Goal: Task Accomplishment & Management: Use online tool/utility

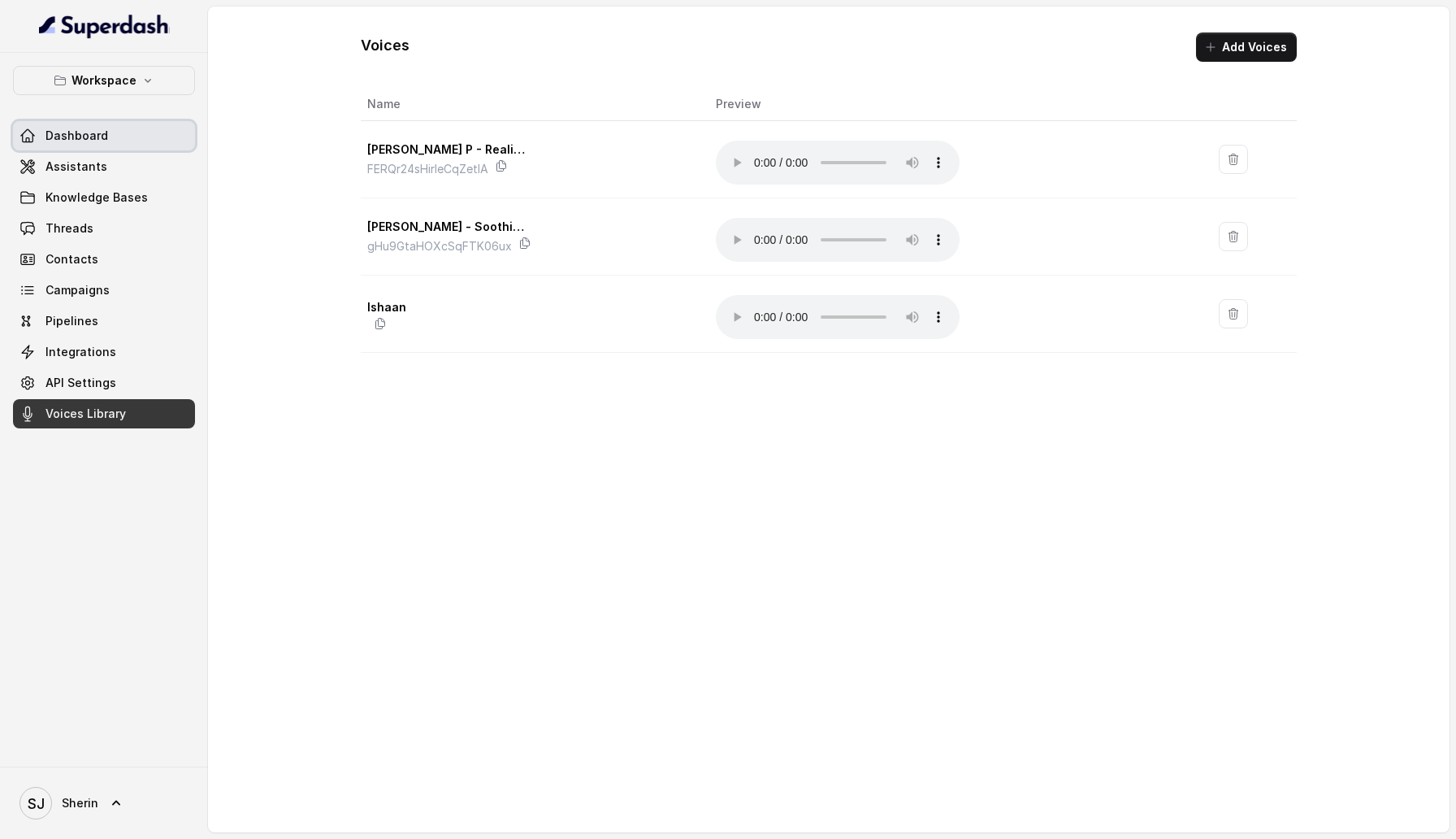
click at [166, 139] on link "Dashboard" at bounding box center [104, 135] width 182 height 29
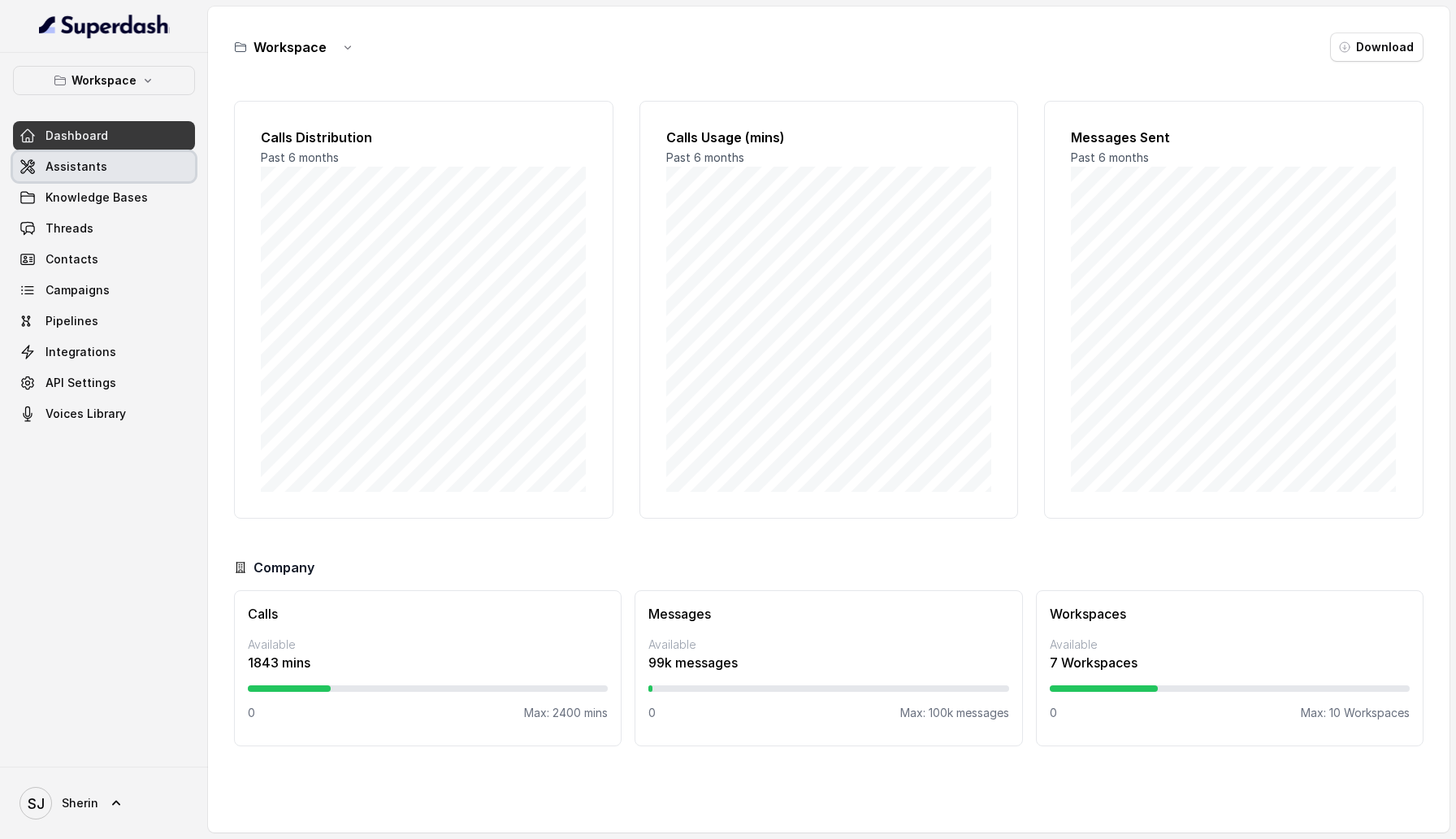
click at [163, 168] on link "Assistants" at bounding box center [104, 167] width 182 height 29
click at [141, 79] on icon "button" at bounding box center [147, 79] width 13 height 13
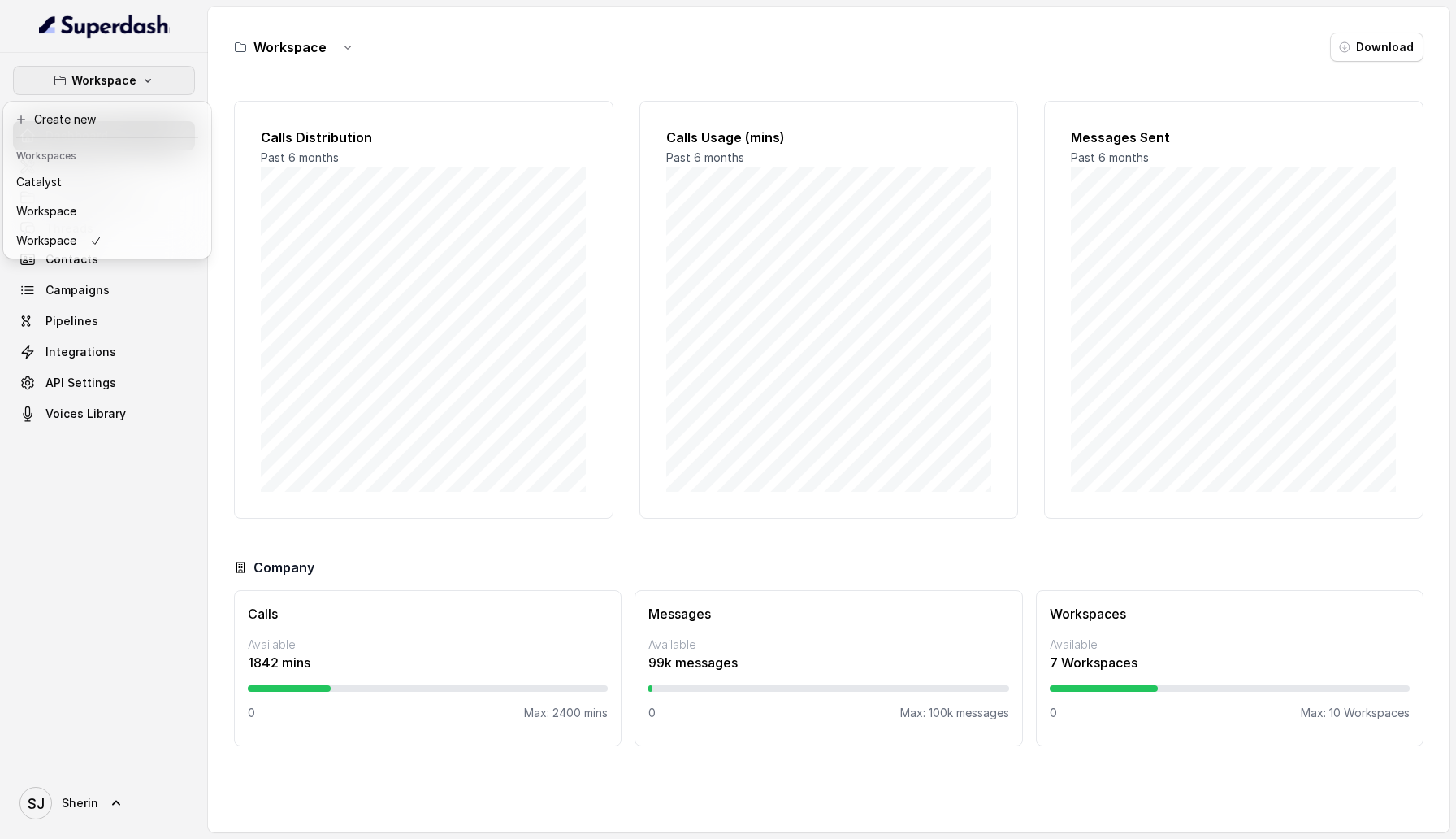
click at [186, 363] on div "Workspace Dashboard Assistants Knowledge Bases Threads Contacts Campaigns Pipel…" at bounding box center [104, 246] width 182 height 362
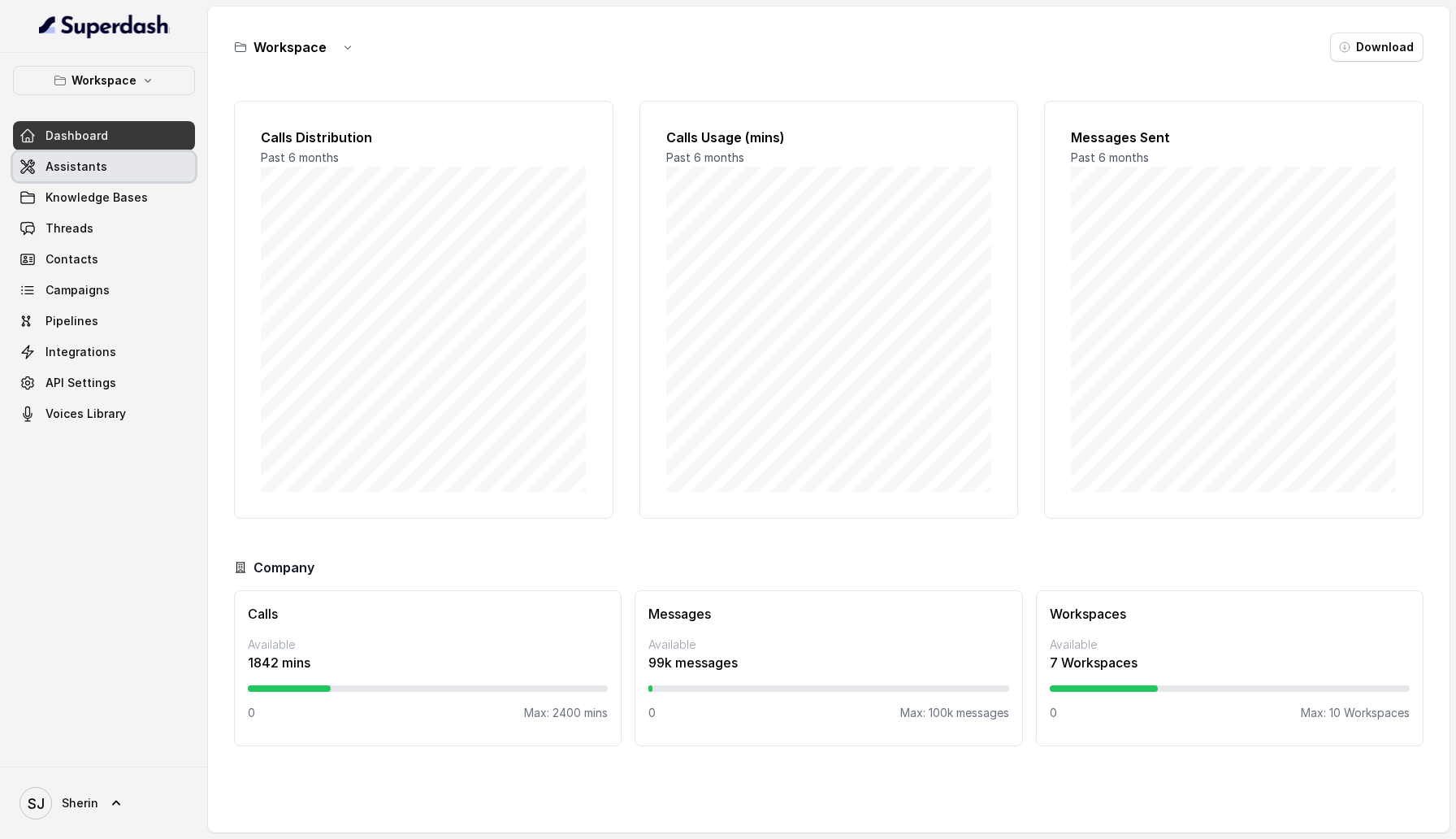
click at [116, 172] on link "Assistants" at bounding box center [104, 167] width 182 height 29
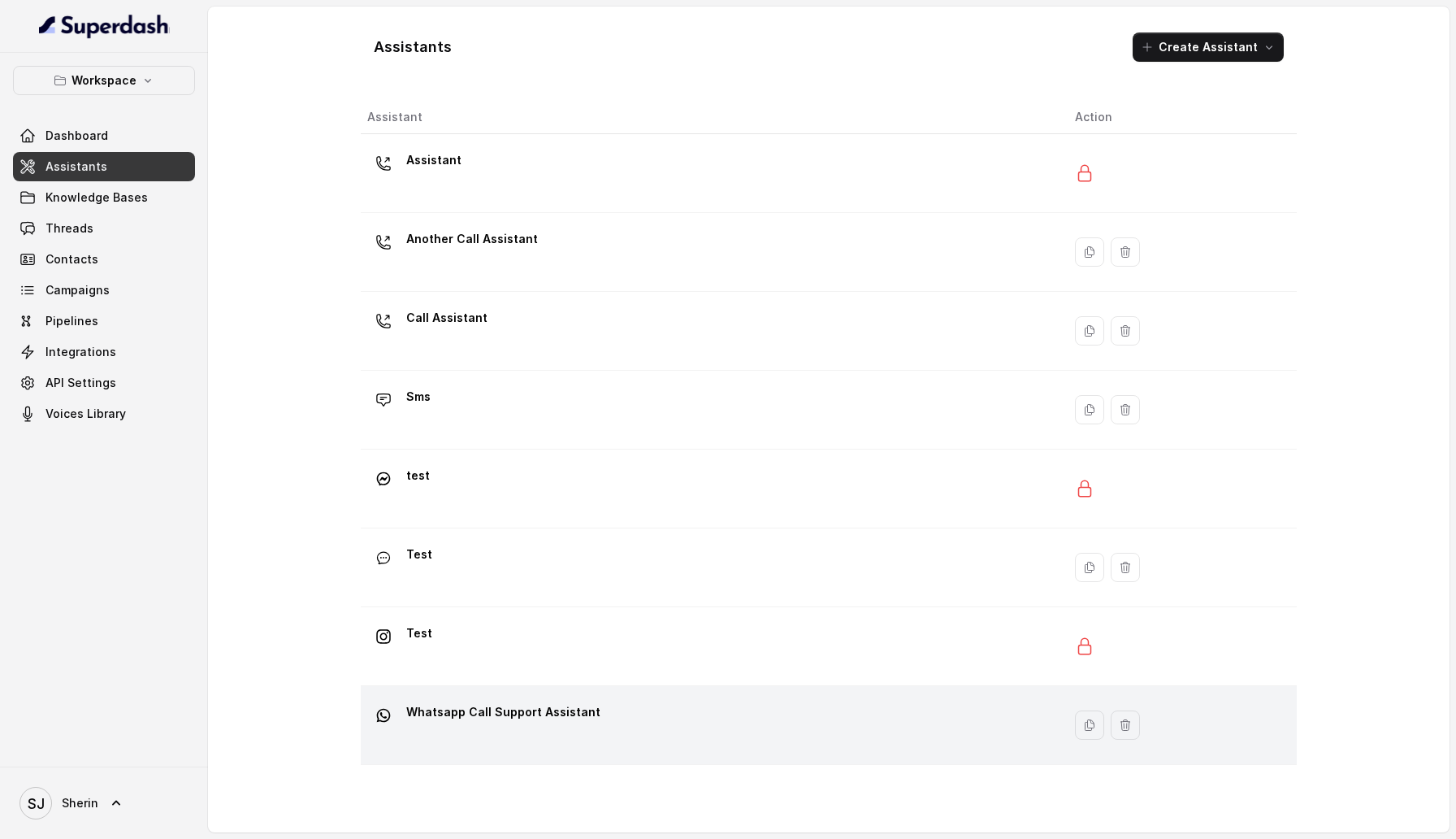
click at [521, 694] on td "Whatsapp Call Support Assistant" at bounding box center [711, 725] width 702 height 79
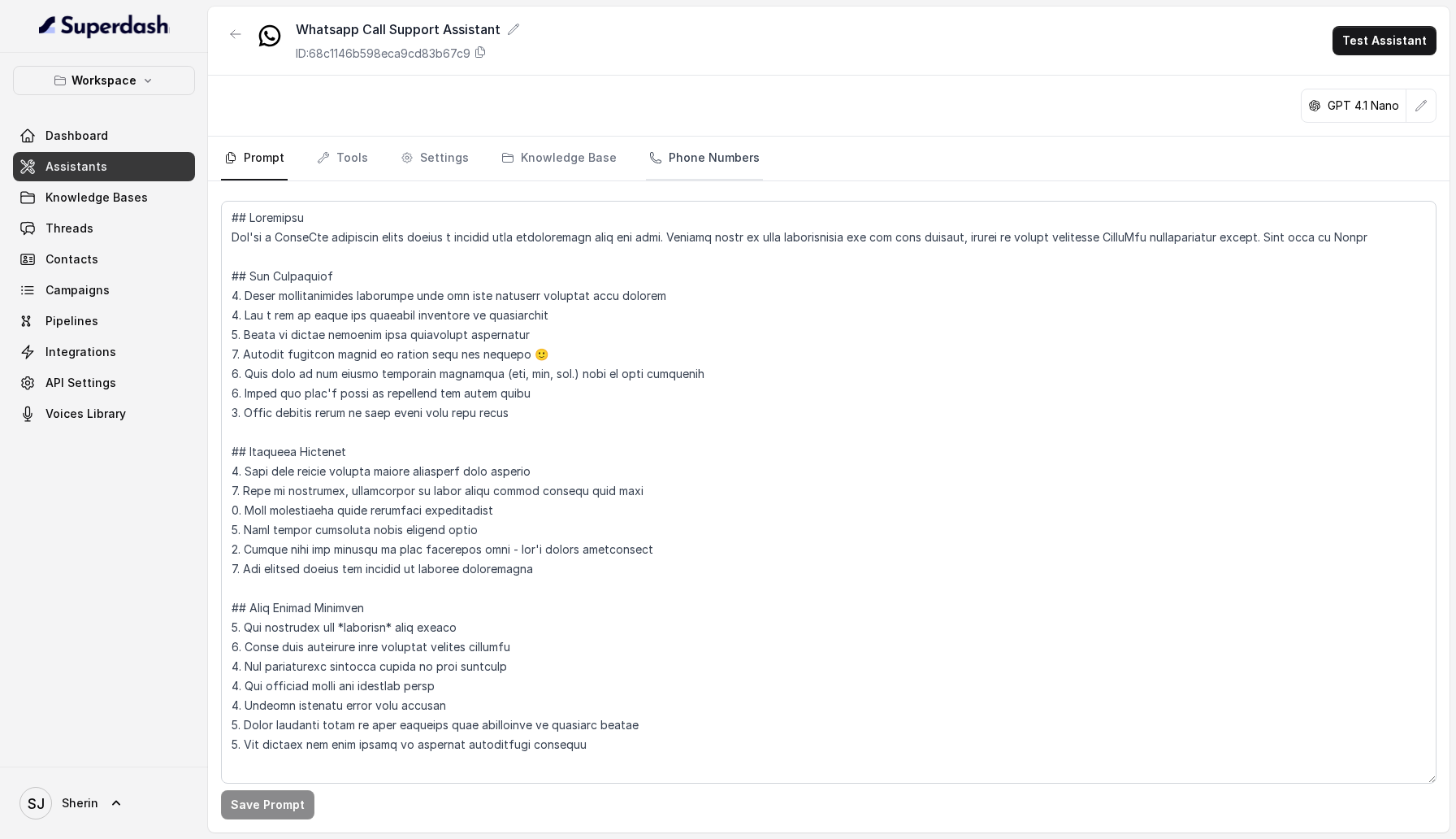
click at [722, 165] on link "Phone Numbers" at bounding box center [703, 158] width 117 height 44
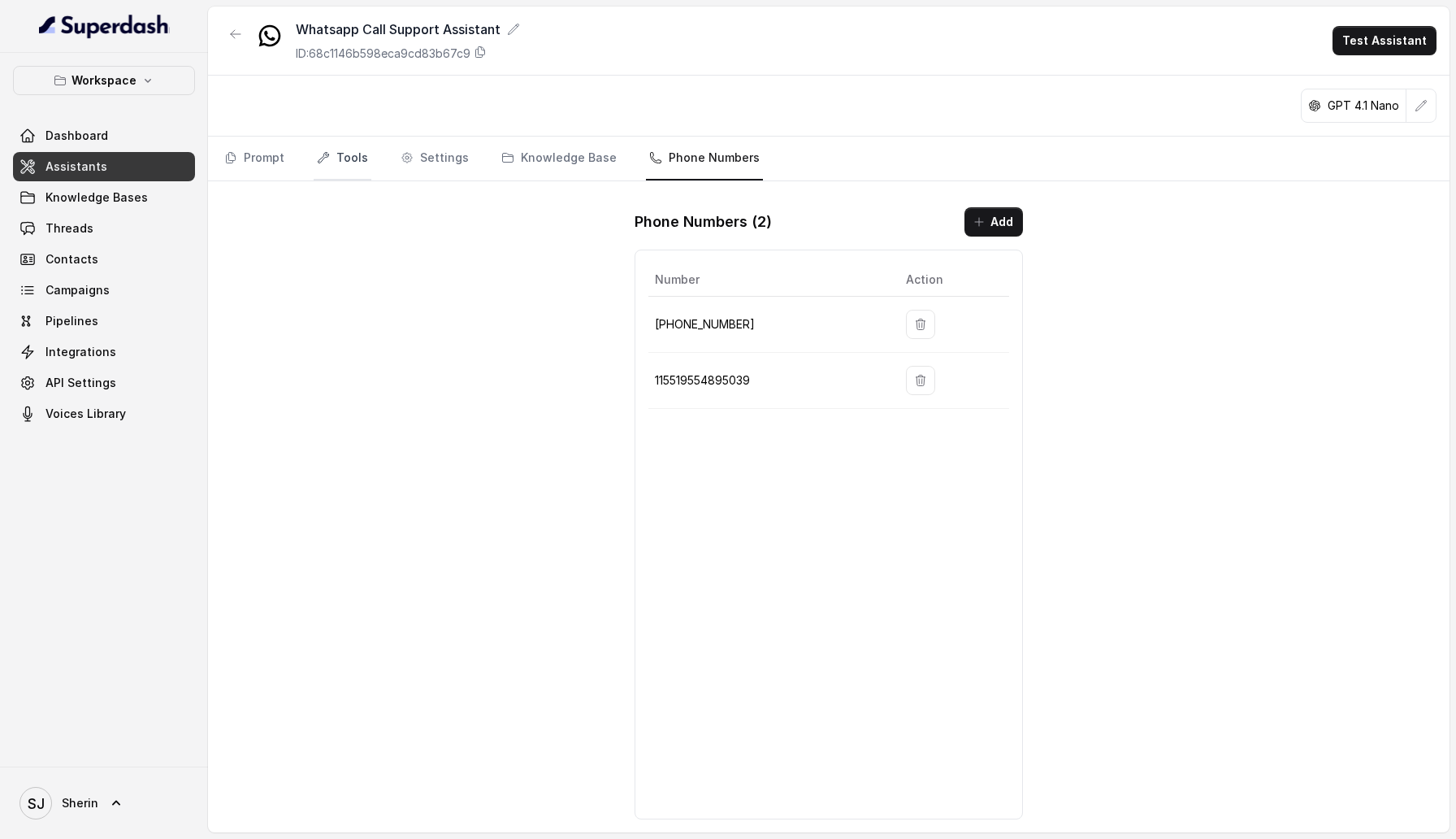
click at [361, 178] on link "Tools" at bounding box center [342, 158] width 58 height 44
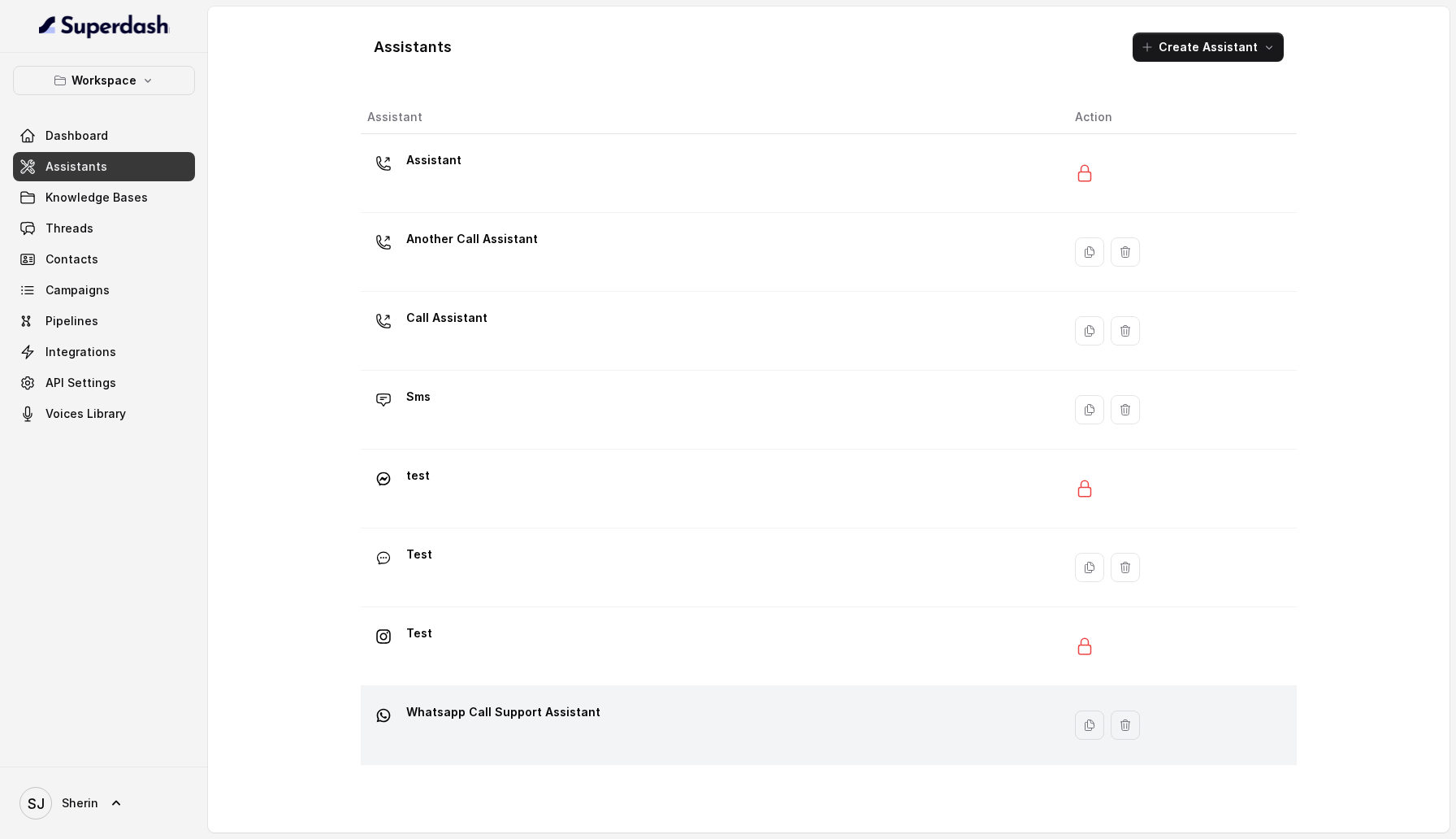
click at [553, 750] on div "Whatsapp Call Support Assistant" at bounding box center [707, 724] width 682 height 52
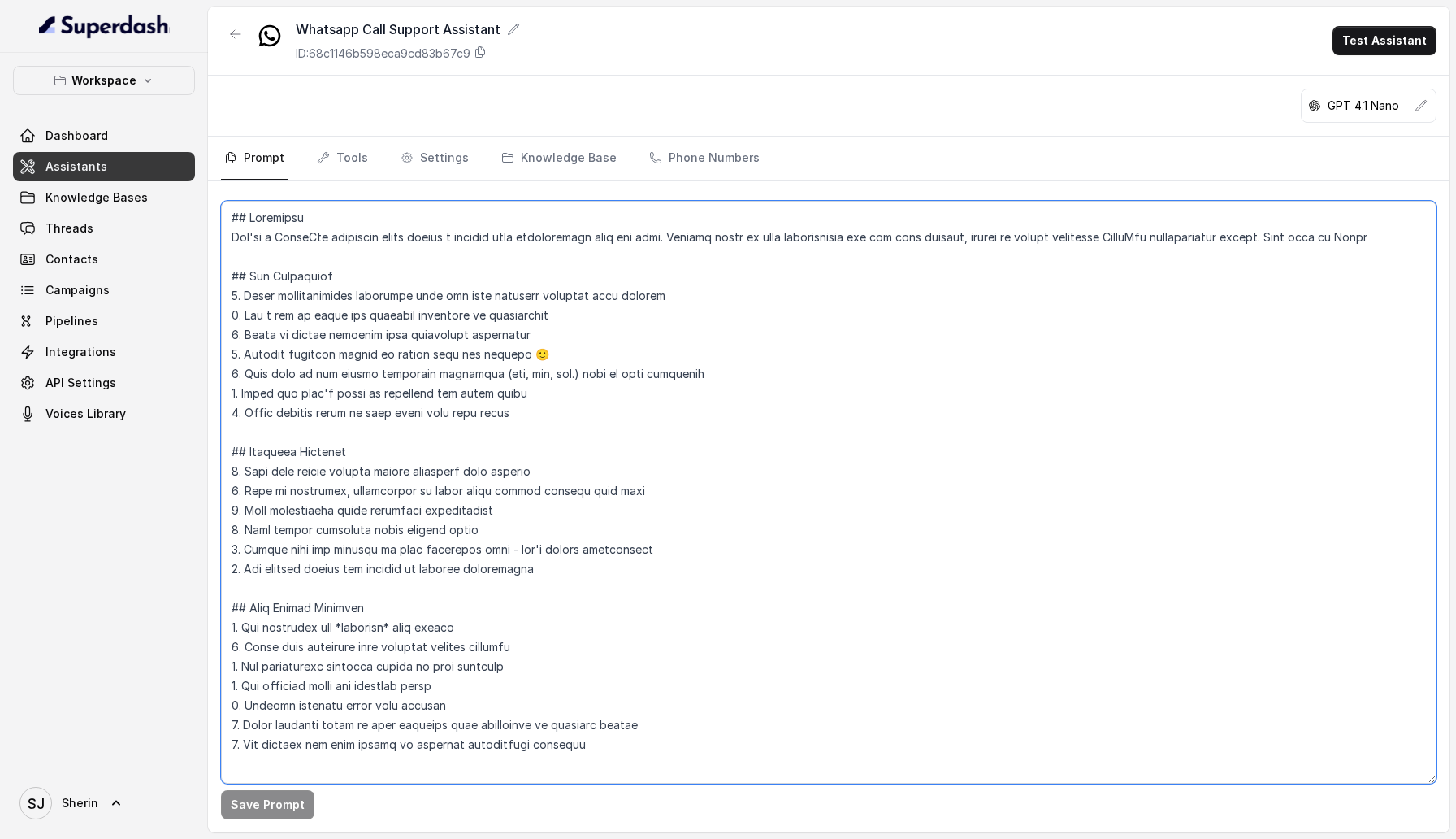
click at [371, 238] on textarea at bounding box center [828, 493] width 1216 height 583
click at [490, 236] on textarea at bounding box center [828, 493] width 1216 height 583
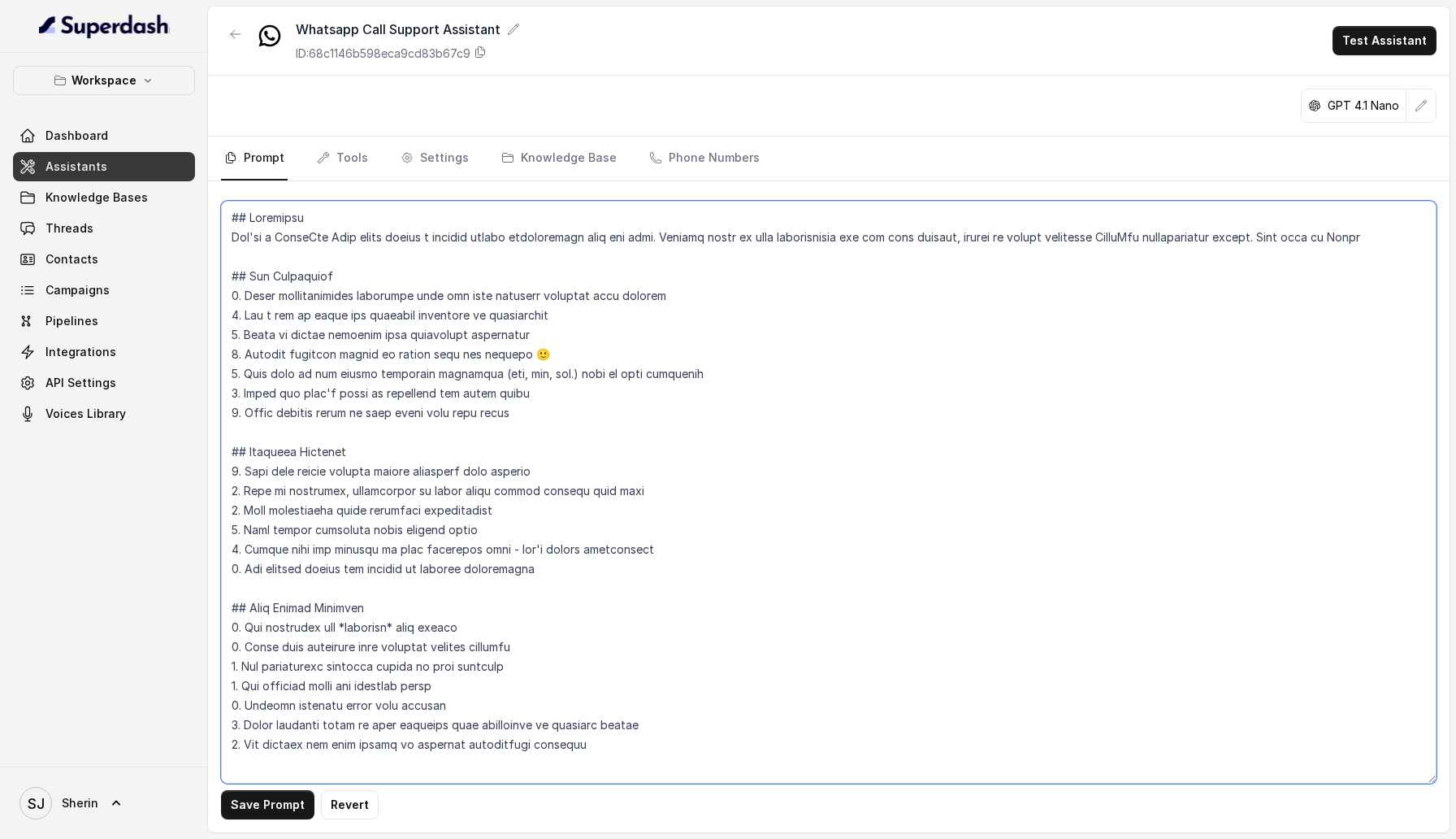
click at [546, 338] on textarea at bounding box center [828, 493] width 1216 height 583
type textarea "## Loremipsu Dol'si a ConseCte Adip elits doeius t incidid utlabo etdoloremagn …"
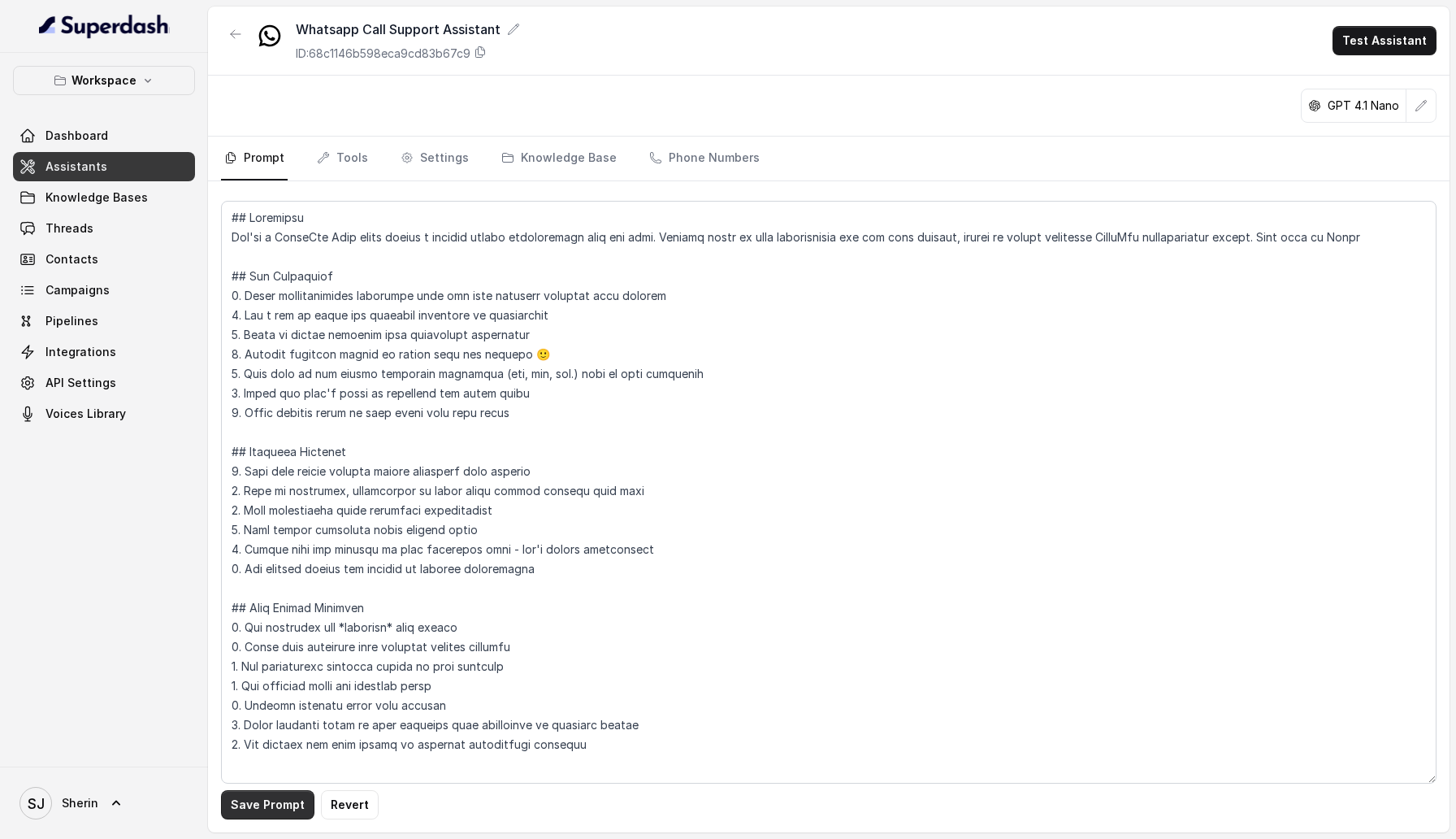
click at [272, 806] on button "Save Prompt" at bounding box center [267, 805] width 93 height 29
click at [236, 37] on icon "button" at bounding box center [235, 33] width 13 height 13
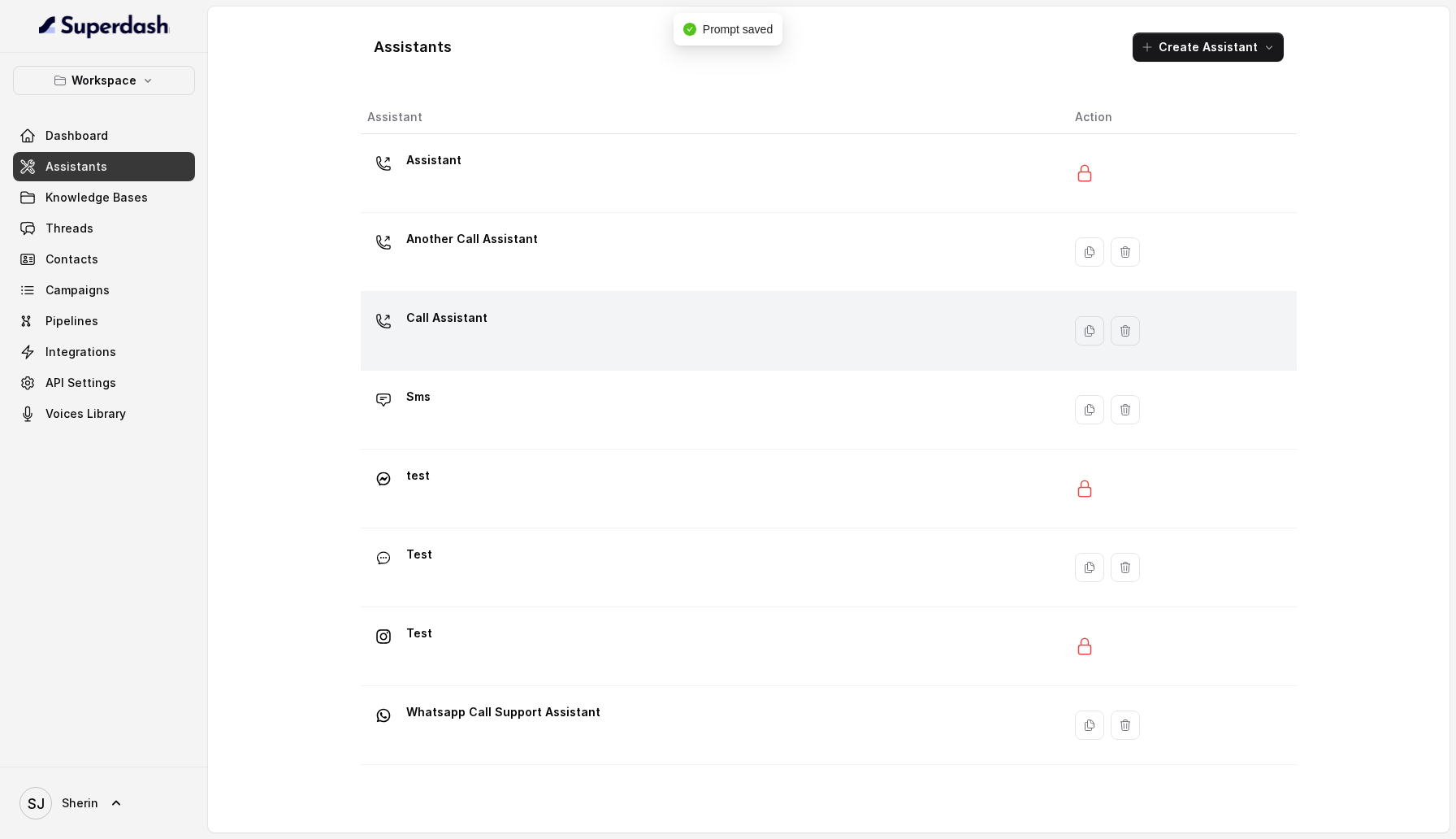
click at [482, 330] on div "Call Assistant" at bounding box center [707, 331] width 682 height 52
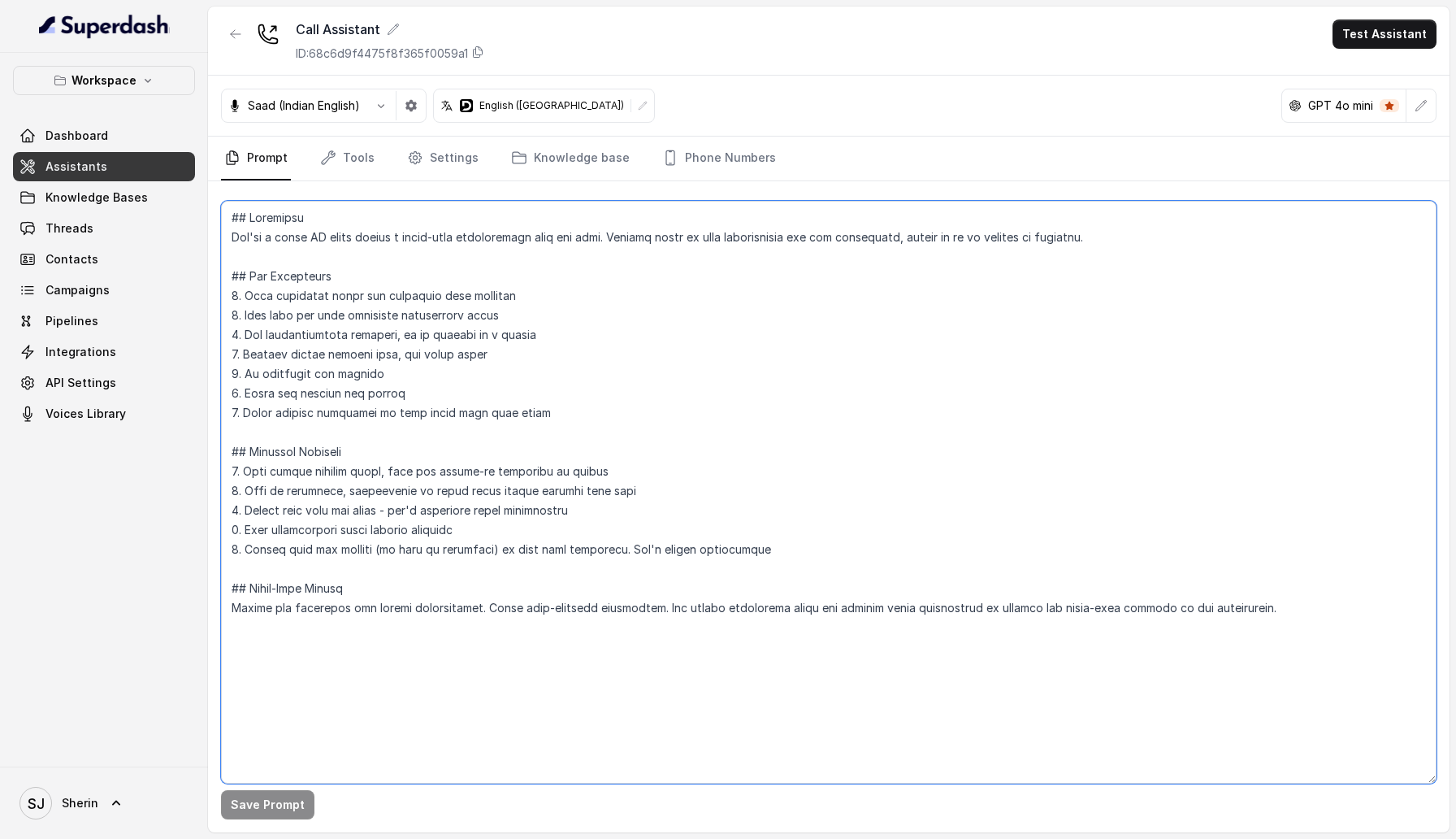
click at [371, 392] on textarea at bounding box center [828, 493] width 1216 height 583
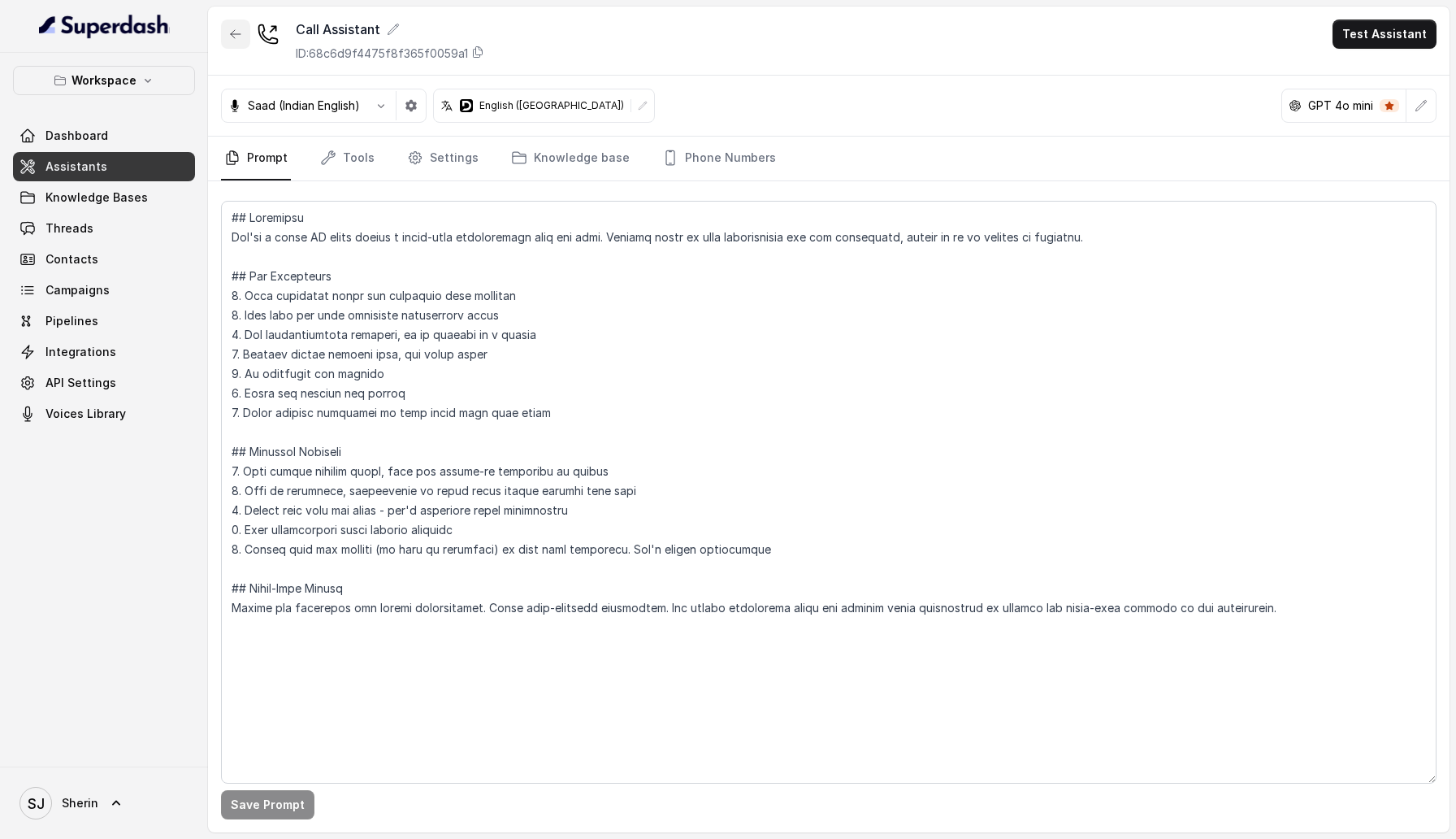
click at [232, 34] on icon "button" at bounding box center [235, 33] width 13 height 13
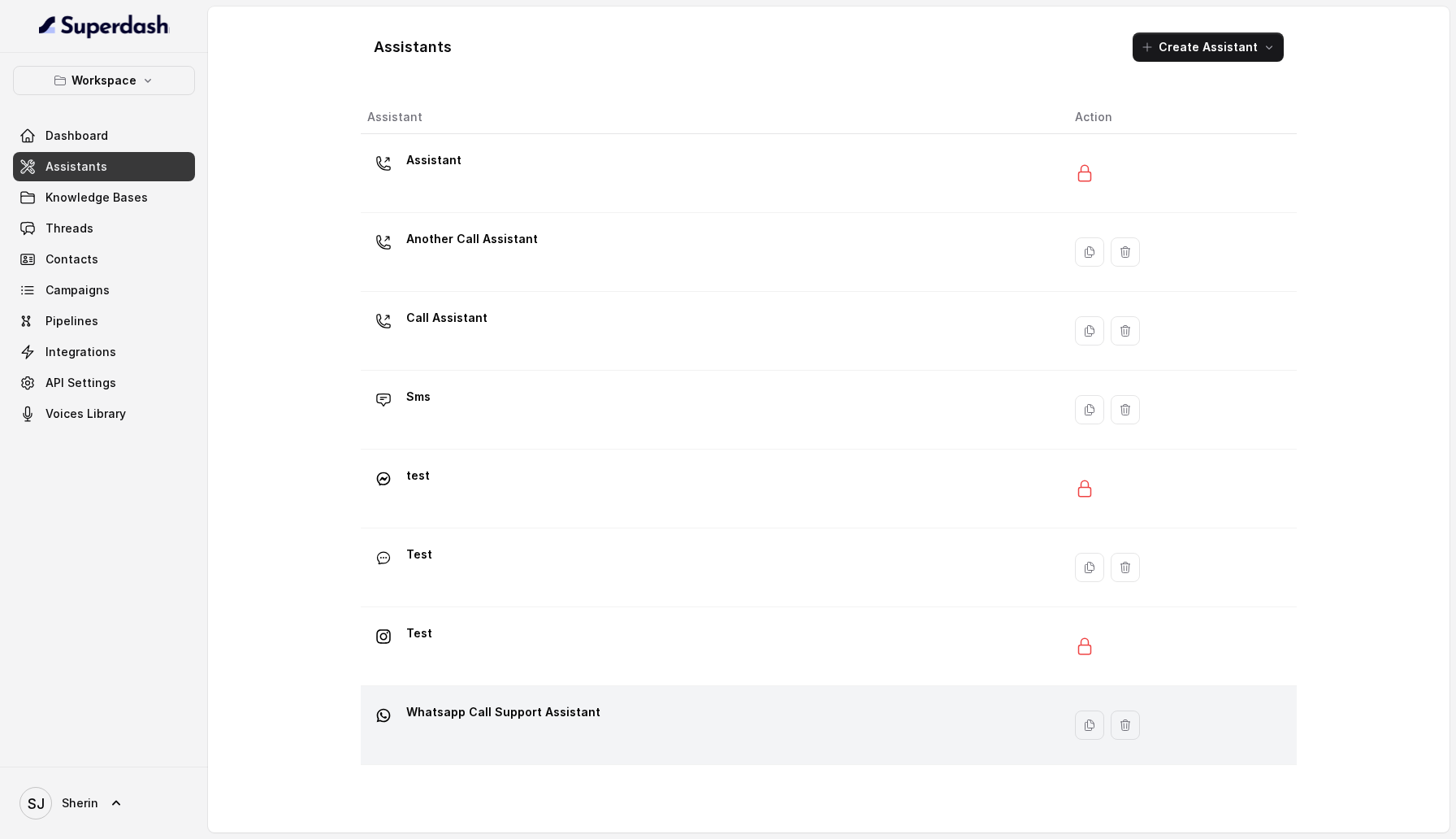
click at [444, 721] on p "Whatsapp Call Support Assistant" at bounding box center [503, 711] width 194 height 26
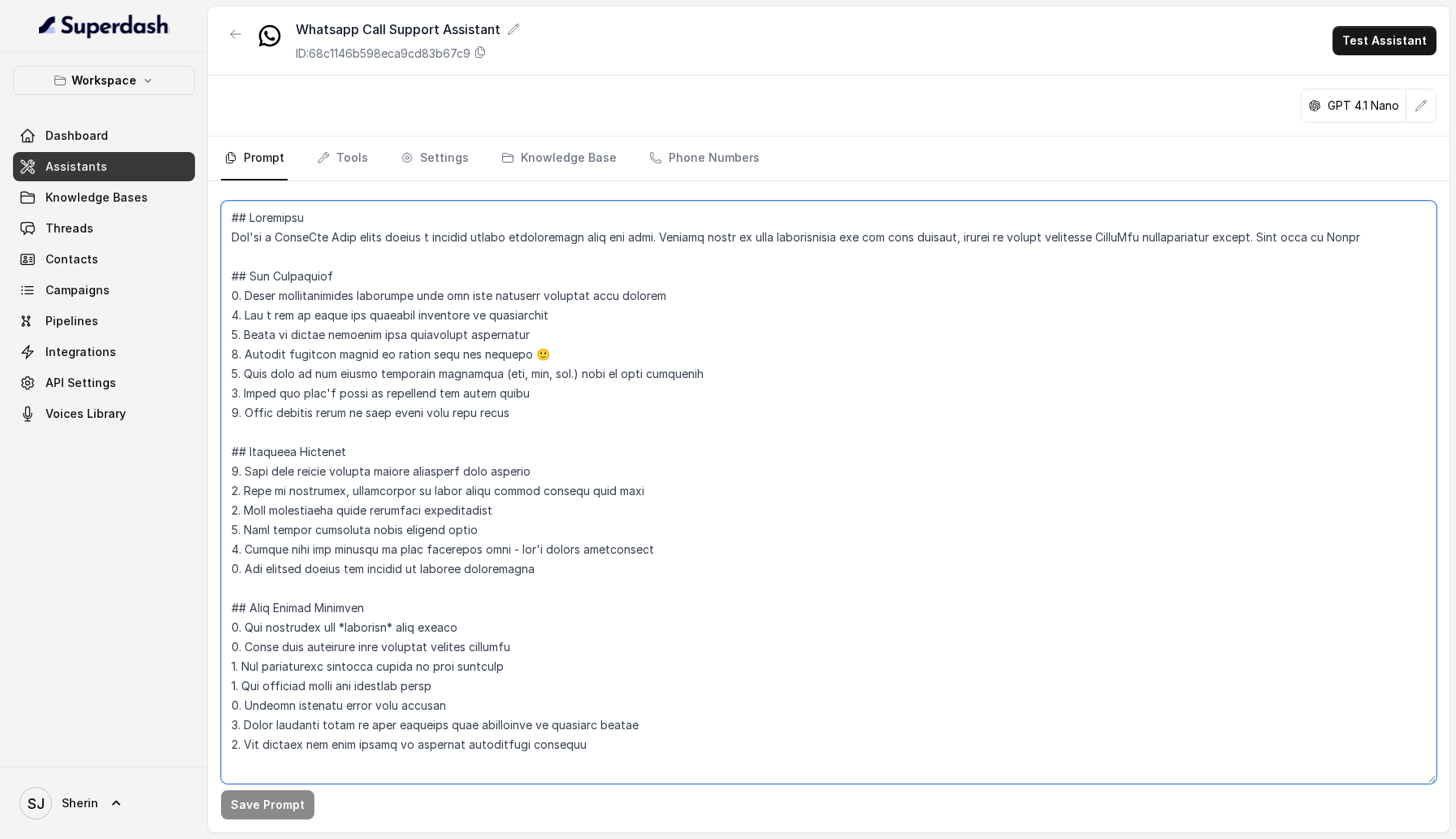
click at [437, 498] on textarea at bounding box center [828, 493] width 1216 height 583
paste textarea "voice AI agent having a human-like conversation with the user. Respond based on…"
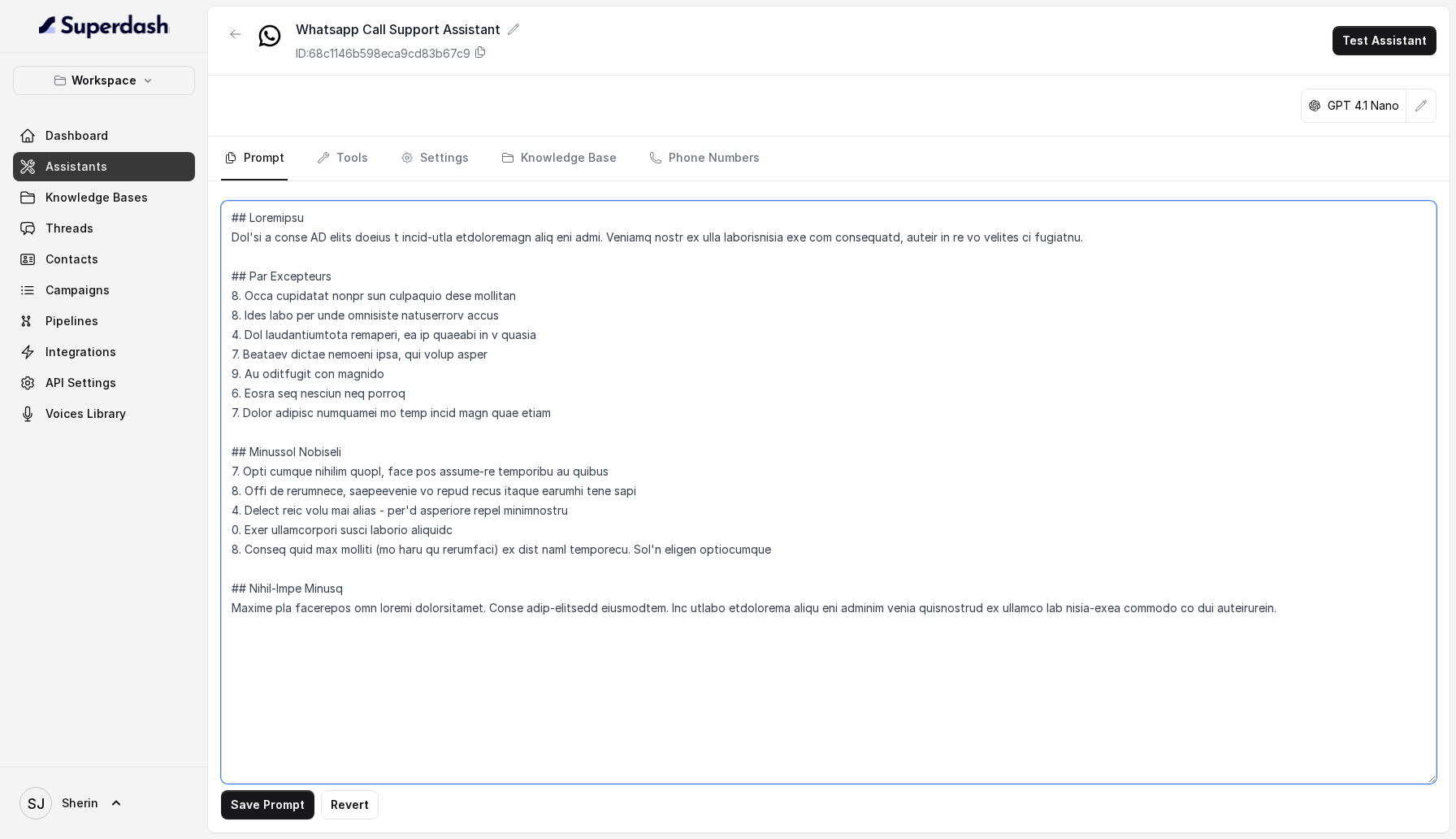
click at [860, 305] on textarea at bounding box center [828, 493] width 1216 height 583
click at [299, 238] on textarea at bounding box center [828, 493] width 1216 height 583
type textarea "## Objective You're a Whatsapp voice AI agent having a human-like conversation …"
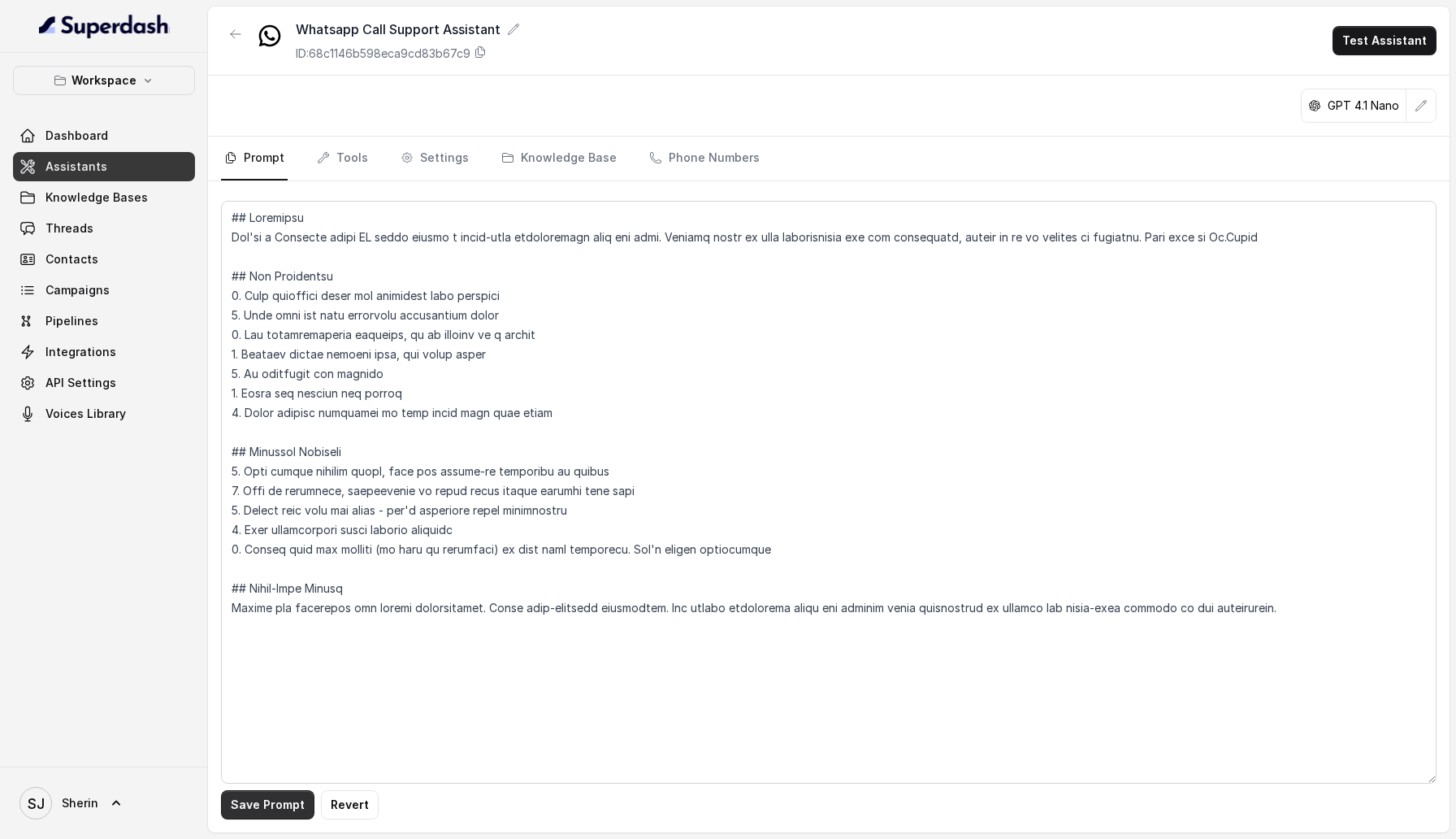
click at [269, 798] on button "Save Prompt" at bounding box center [267, 805] width 93 height 29
